Goal: Use online tool/utility: Utilize a website feature to perform a specific function

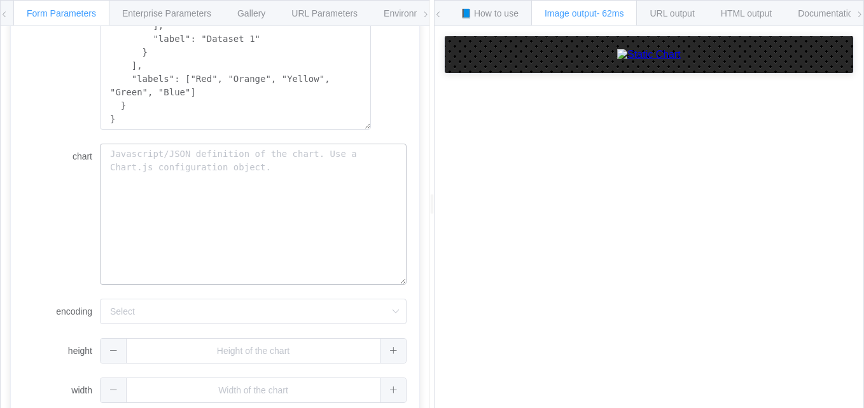
scroll to position [417, 0]
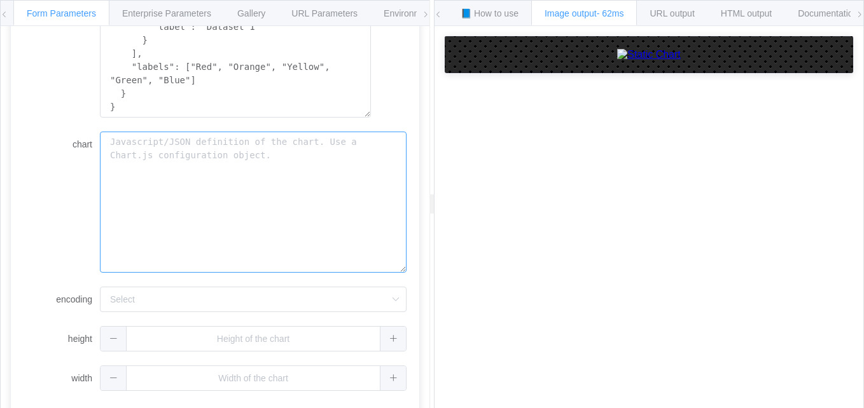
click at [145, 186] on textarea "chart" at bounding box center [253, 202] width 307 height 141
paste textarea "[URL][DOMAIN_NAME]"
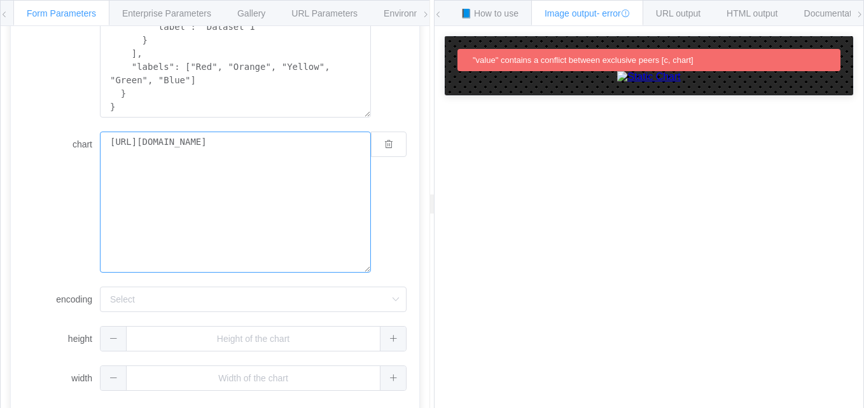
drag, startPoint x: 162, startPoint y: 158, endPoint x: 27, endPoint y: 123, distance: 138.7
click at [27, 123] on form "backgroundColor bkg white c { "type": "pie", "data": { "datasets": [ { "data": …" at bounding box center [215, 77] width 383 height 627
paste textarea "[DOMAIN_NAME][URL]"
click at [224, 241] on textarea "[URL][DOMAIN_NAME]" at bounding box center [235, 202] width 271 height 141
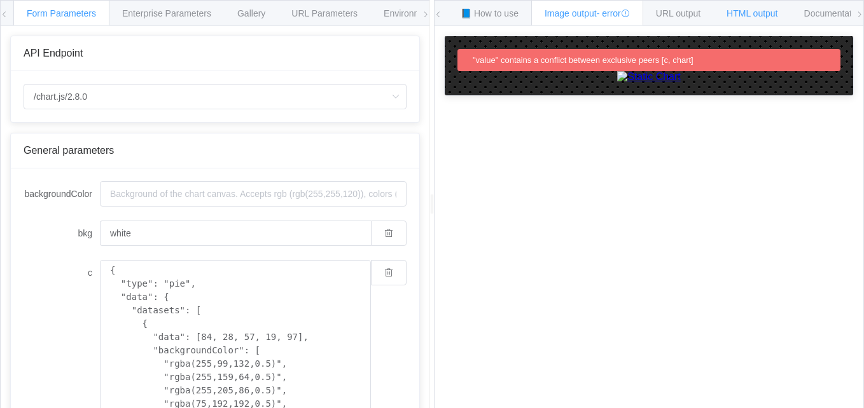
click at [764, 6] on div "HTML output" at bounding box center [752, 12] width 78 height 25
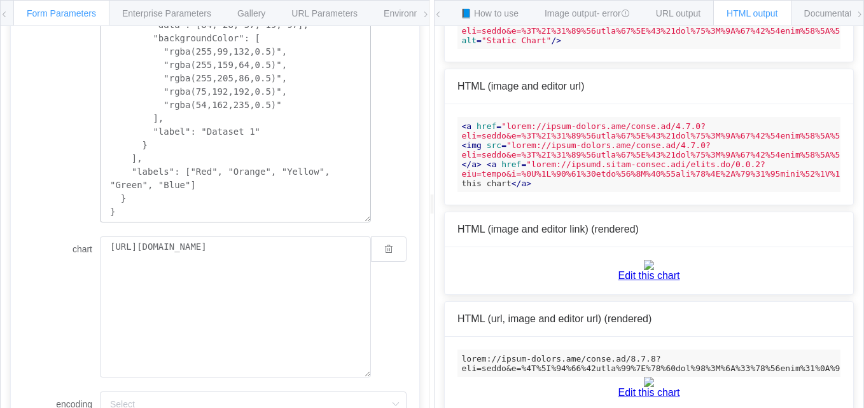
scroll to position [318, 0]
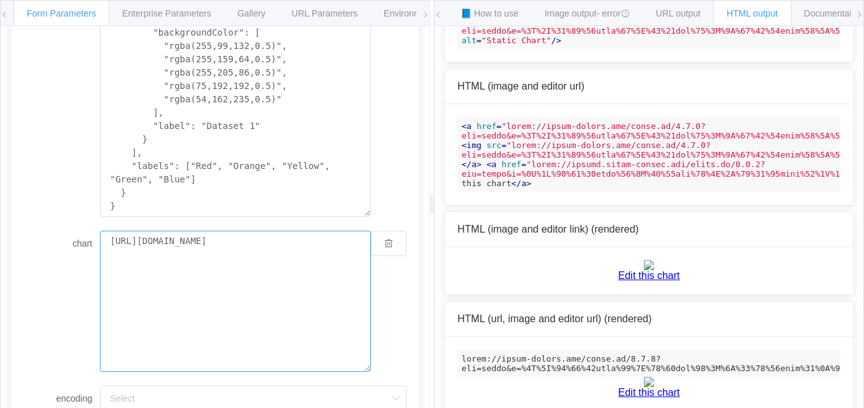
click at [176, 274] on textarea "[URL][DOMAIN_NAME]" at bounding box center [235, 301] width 271 height 141
drag, startPoint x: 176, startPoint y: 272, endPoint x: -3, endPoint y: 232, distance: 182.5
click at [0, 232] on html "Form Parameters Enterprise Parameters Gallery URL Parameters Environments API E…" at bounding box center [432, 204] width 864 height 408
paste textarea
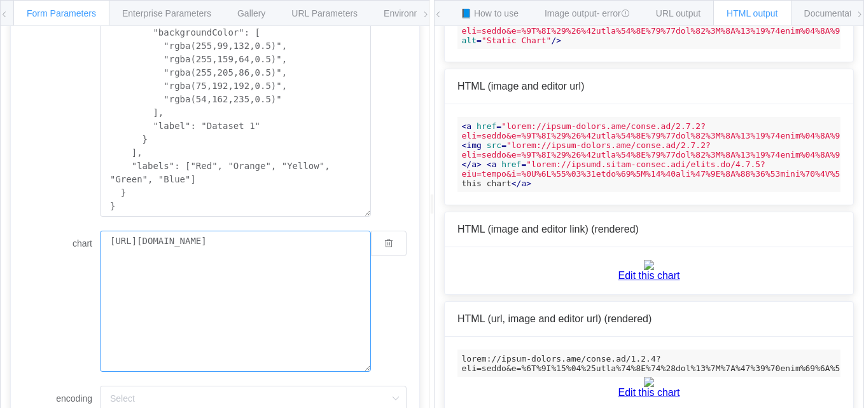
type textarea "[URL][DOMAIN_NAME]"
click at [654, 270] on img at bounding box center [649, 265] width 10 height 10
